Goal: Use online tool/utility: Utilize a website feature to perform a specific function

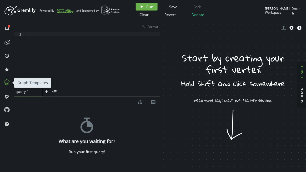
click at [6, 84] on line at bounding box center [6, 83] width 0 height 1
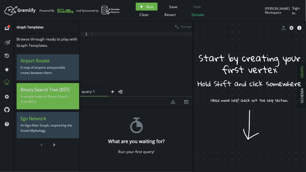
click at [67, 94] on p "A sample ordered Binary Search Tree (BST)" at bounding box center [47, 98] width 55 height 13
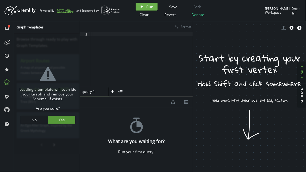
click at [59, 117] on span "Yes" at bounding box center [62, 119] width 6 height 5
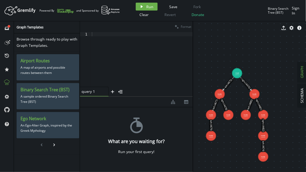
drag, startPoint x: 222, startPoint y: 65, endPoint x: 232, endPoint y: 103, distance: 39.0
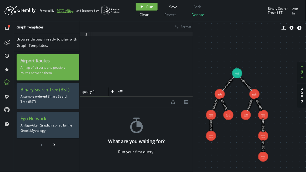
click at [44, 70] on p "A map of airports and possible routes between them" at bounding box center [47, 70] width 55 height 13
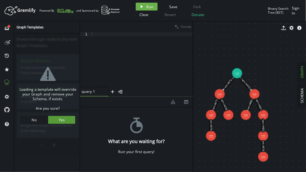
click at [52, 120] on button "Yes" at bounding box center [61, 120] width 27 height 8
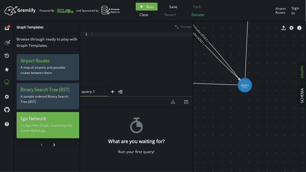
click at [41, 121] on p "An Ego-Alter Graph, inspired by the Greek Mythology" at bounding box center [47, 127] width 55 height 13
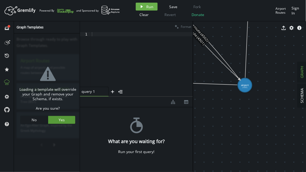
click at [59, 118] on span "Yes" at bounding box center [62, 119] width 6 height 5
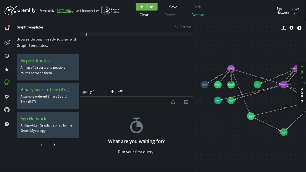
drag, startPoint x: 261, startPoint y: 139, endPoint x: 191, endPoint y: 88, distance: 87.2
click at [191, 88] on div "clean Format 1 XXXXXXXXXXXXXXXXXXXXXXXXXXXXXXXXXXXXXXXXXXXXXXXXXXXXXXXXXXXXXXXX…" at bounding box center [193, 96] width 226 height 151
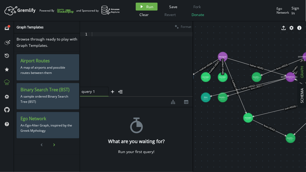
click at [53, 146] on icon "chevron-right" at bounding box center [54, 145] width 4 height 4
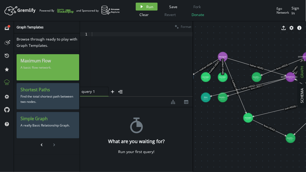
click at [50, 66] on p "A basic flow network." at bounding box center [47, 68] width 55 height 8
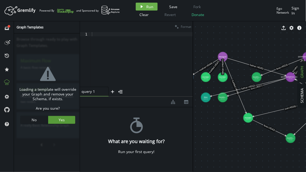
click at [61, 120] on span "Yes" at bounding box center [62, 119] width 6 height 5
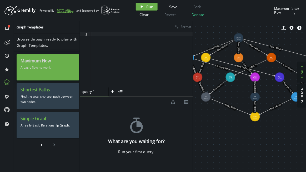
click at [55, 73] on div "Maximum Flow A basic flow network." at bounding box center [48, 67] width 63 height 26
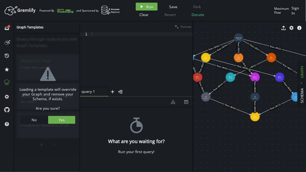
click at [63, 115] on div "warning-sign Loading a template will override your Graph and remove your Schema…" at bounding box center [47, 94] width 65 height 118
click at [64, 118] on button "Yes" at bounding box center [61, 120] width 27 height 8
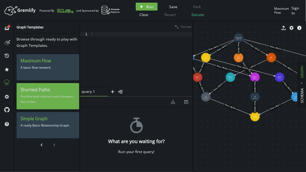
click at [58, 101] on p "Find the total shortest path between two nodes." at bounding box center [47, 98] width 55 height 13
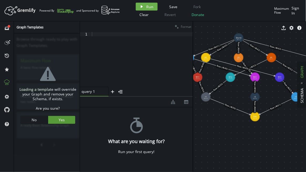
click at [68, 119] on button "Yes" at bounding box center [61, 120] width 27 height 8
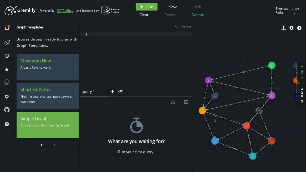
click at [59, 133] on div "Simple Graph A really Basic Relationship Graph." at bounding box center [48, 125] width 63 height 26
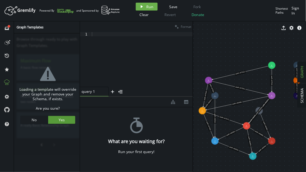
click at [63, 119] on button "Yes" at bounding box center [61, 120] width 27 height 8
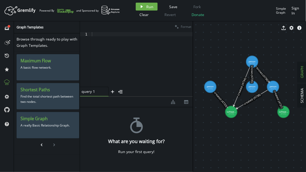
drag, startPoint x: 221, startPoint y: 56, endPoint x: 249, endPoint y: 109, distance: 59.4
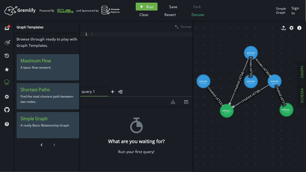
click at [304, 97] on button "SCHEMA" at bounding box center [301, 95] width 9 height 23
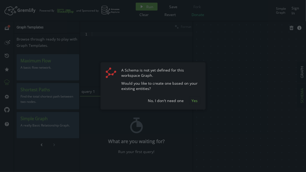
click at [192, 100] on span "Yes" at bounding box center [195, 100] width 6 height 5
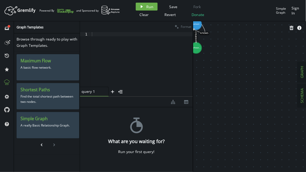
click at [302, 78] on span "GRAPH" at bounding box center [301, 72] width 5 height 12
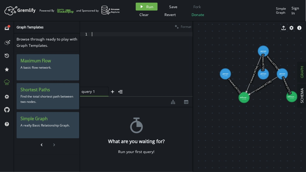
click at [132, 35] on div at bounding box center [142, 63] width 102 height 63
type textarea "v"
type textarea "给"
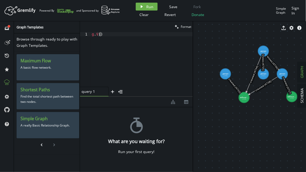
type textarea "g.V()"
click at [152, 8] on span "Run" at bounding box center [149, 6] width 7 height 5
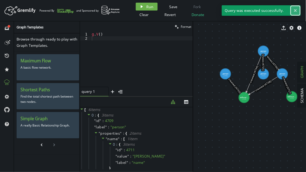
click at [296, 9] on icon "button" at bounding box center [295, 10] width 3 height 3
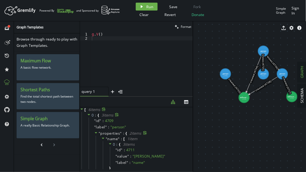
click at [96, 131] on icon at bounding box center [96, 133] width 4 height 4
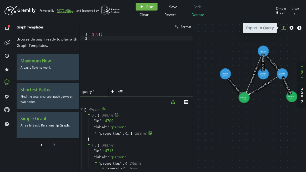
click at [283, 28] on icon "button" at bounding box center [283, 28] width 4 height 4
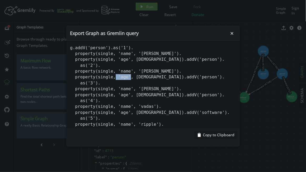
drag, startPoint x: 79, startPoint y: 83, endPoint x: 92, endPoint y: 84, distance: 12.9
click at [92, 84] on pre "g.addV('person').as('1'). property(single, 'name', '[PERSON_NAME]'). property(s…" at bounding box center [152, 85] width 173 height 87
click at [234, 33] on button "small-cross" at bounding box center [232, 33] width 8 height 8
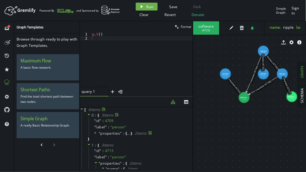
click at [278, 67] on icon at bounding box center [273, 62] width 12 height 14
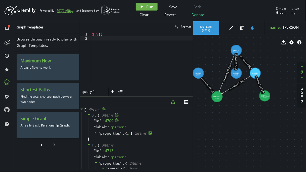
drag, startPoint x: 194, startPoint y: 118, endPoint x: 167, endPoint y: 117, distance: 27.1
click at [167, 117] on div "clean Format 1 2 g . V ( ) XXXXXXXXXXXXXXXXXXXXXXXXXXXXXXXXXXXXXXXXXXXXXXXXXXXX…" at bounding box center [193, 96] width 226 height 151
click at [225, 77] on icon at bounding box center [226, 73] width 15 height 36
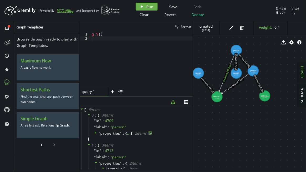
click at [234, 82] on text "created (4738)" at bounding box center [234, 84] width 17 height 14
click at [261, 86] on icon at bounding box center [258, 83] width 7 height 15
click at [205, 82] on icon at bounding box center [208, 85] width 12 height 15
click at [231, 65] on icon at bounding box center [226, 73] width 15 height 36
click at [237, 48] on div "export cog info-sign" at bounding box center [249, 42] width 113 height 13
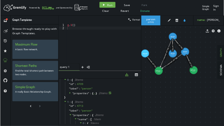
scroll to position [24, 0]
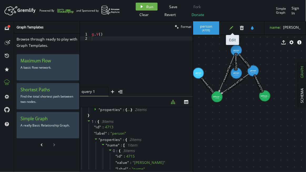
click at [231, 27] on icon "button" at bounding box center [231, 28] width 4 height 4
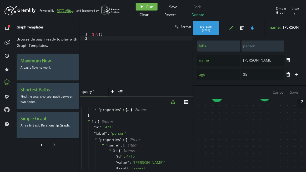
click at [193, 47] on div "label person name [PERSON_NAME] age [DEMOGRAPHIC_DATA] trash plus" at bounding box center [249, 60] width 113 height 50
click at [229, 28] on icon "edit" at bounding box center [231, 28] width 4 height 4
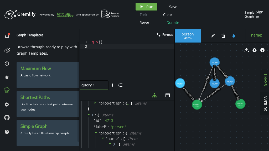
drag, startPoint x: 173, startPoint y: 49, endPoint x: 250, endPoint y: 116, distance: 101.7
click at [251, 117] on div "clean Format 1 2 g . V ( ) XXXXXXXXXXXXXXXXXXXXXXXXXXXXXXXXXXXXXXXXXXXXXXXXXXXX…" at bounding box center [174, 90] width 189 height 122
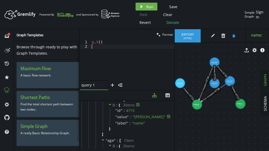
scroll to position [66, 0]
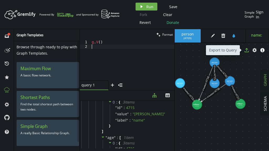
click at [246, 51] on icon "export" at bounding box center [247, 50] width 4 height 4
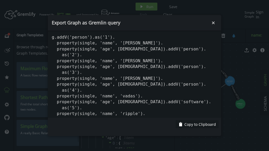
click at [108, 47] on pre "g.addV('person').as('1'). property(single, 'name', '[PERSON_NAME]'). property(s…" at bounding box center [134, 74] width 173 height 87
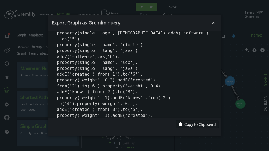
scroll to position [79, 0]
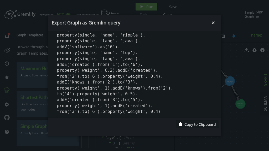
click at [155, 134] on div "Export Graph as Gremlin query small-cross g.addV('person').as('1'). property(si…" at bounding box center [134, 75] width 173 height 121
click at [214, 22] on icon "Close" at bounding box center [213, 23] width 3 height 3
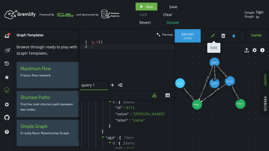
click at [212, 37] on icon "button" at bounding box center [213, 36] width 4 height 4
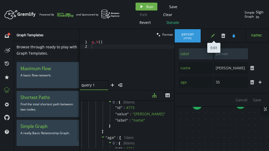
click at [212, 36] on icon "button" at bounding box center [213, 36] width 4 height 4
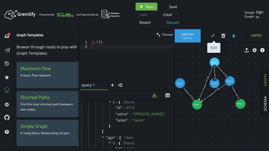
click at [210, 35] on button "edit" at bounding box center [213, 36] width 8 height 8
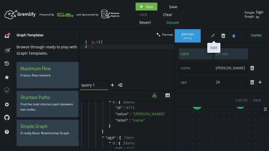
click at [211, 36] on icon "edit" at bounding box center [213, 36] width 4 height 4
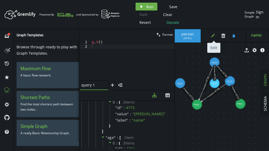
click at [213, 35] on icon "button" at bounding box center [213, 36] width 4 height 4
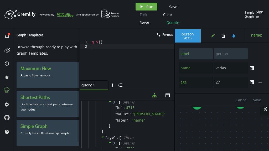
click at [211, 35] on icon "edit" at bounding box center [213, 36] width 4 height 4
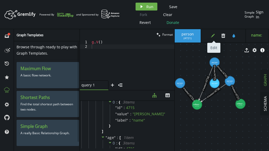
click at [212, 36] on icon "button" at bounding box center [213, 36] width 4 height 4
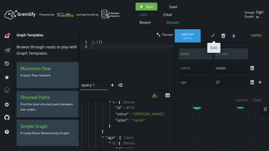
click at [212, 35] on icon "button" at bounding box center [213, 36] width 4 height 4
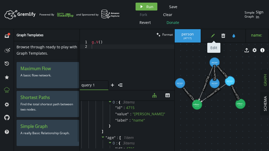
click at [211, 34] on icon "edit" at bounding box center [213, 36] width 4 height 4
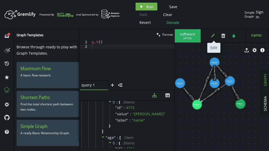
click at [214, 37] on icon "edit" at bounding box center [213, 36] width 4 height 4
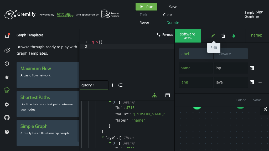
click at [212, 37] on icon "edit" at bounding box center [213, 36] width 4 height 4
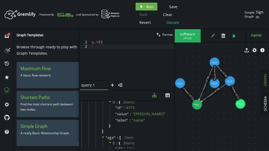
click at [208, 35] on div "edit trash tint" at bounding box center [225, 35] width 42 height 13
click at [211, 35] on icon "edit" at bounding box center [213, 36] width 4 height 4
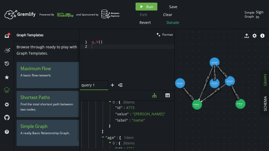
click at [187, 92] on icon at bounding box center [188, 93] width 11 height 13
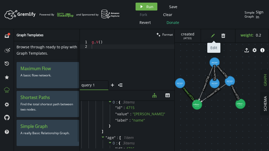
click at [212, 36] on icon "edit" at bounding box center [213, 36] width 4 height 4
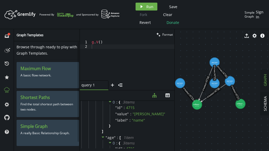
click at [203, 89] on icon at bounding box center [206, 83] width 14 height 33
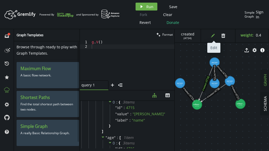
click at [213, 36] on icon "edit" at bounding box center [213, 36] width 4 height 4
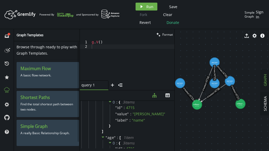
click at [215, 72] on icon at bounding box center [215, 73] width 0 height 10
click at [211, 37] on icon "edit" at bounding box center [213, 36] width 4 height 4
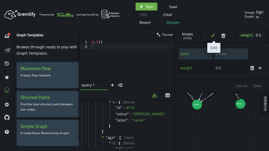
click at [213, 36] on icon "edit" at bounding box center [213, 36] width 4 height 4
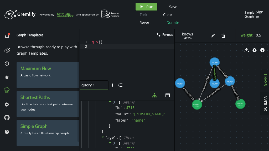
click at [224, 73] on icon at bounding box center [222, 71] width 9 height 11
click at [212, 35] on icon "edit" at bounding box center [213, 36] width 4 height 4
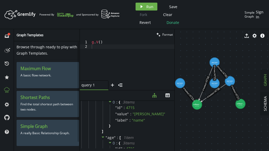
click at [212, 93] on icon at bounding box center [213, 93] width 24 height 18
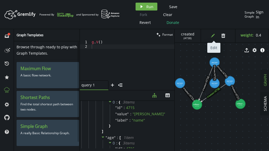
click at [210, 35] on button "edit" at bounding box center [213, 36] width 8 height 8
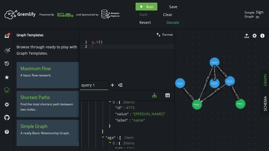
click at [237, 95] on icon at bounding box center [235, 92] width 6 height 13
click at [212, 35] on icon "button" at bounding box center [213, 36] width 4 height 4
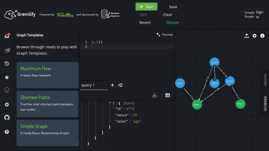
scroll to position [105, 0]
